Goal: Browse casually: Explore the website without a specific task or goal

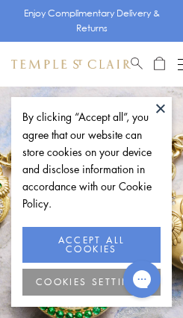
click at [78, 243] on button "ACCEPT ALL COOKIES" at bounding box center [91, 245] width 138 height 36
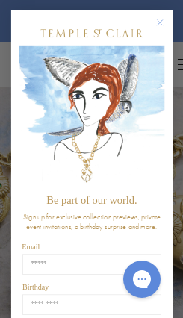
click at [162, 33] on button "Close dialog" at bounding box center [164, 28] width 13 height 13
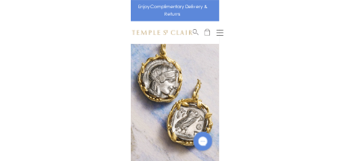
scroll to position [2555, 0]
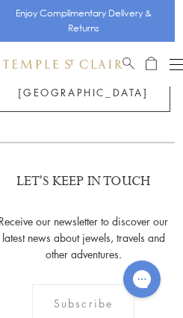
scroll to position [3010, 8]
